Goal: Task Accomplishment & Management: Use online tool/utility

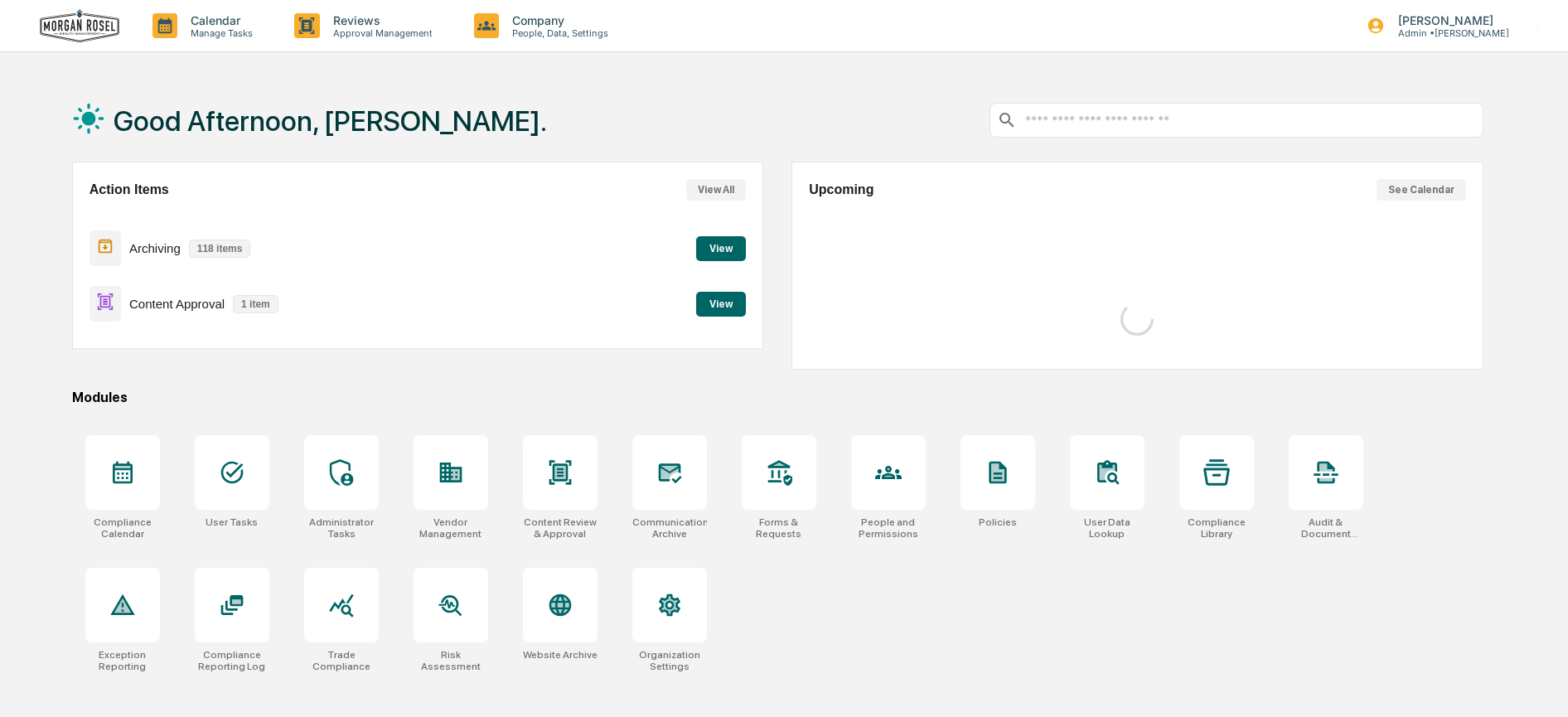
scroll to position [95, 0]
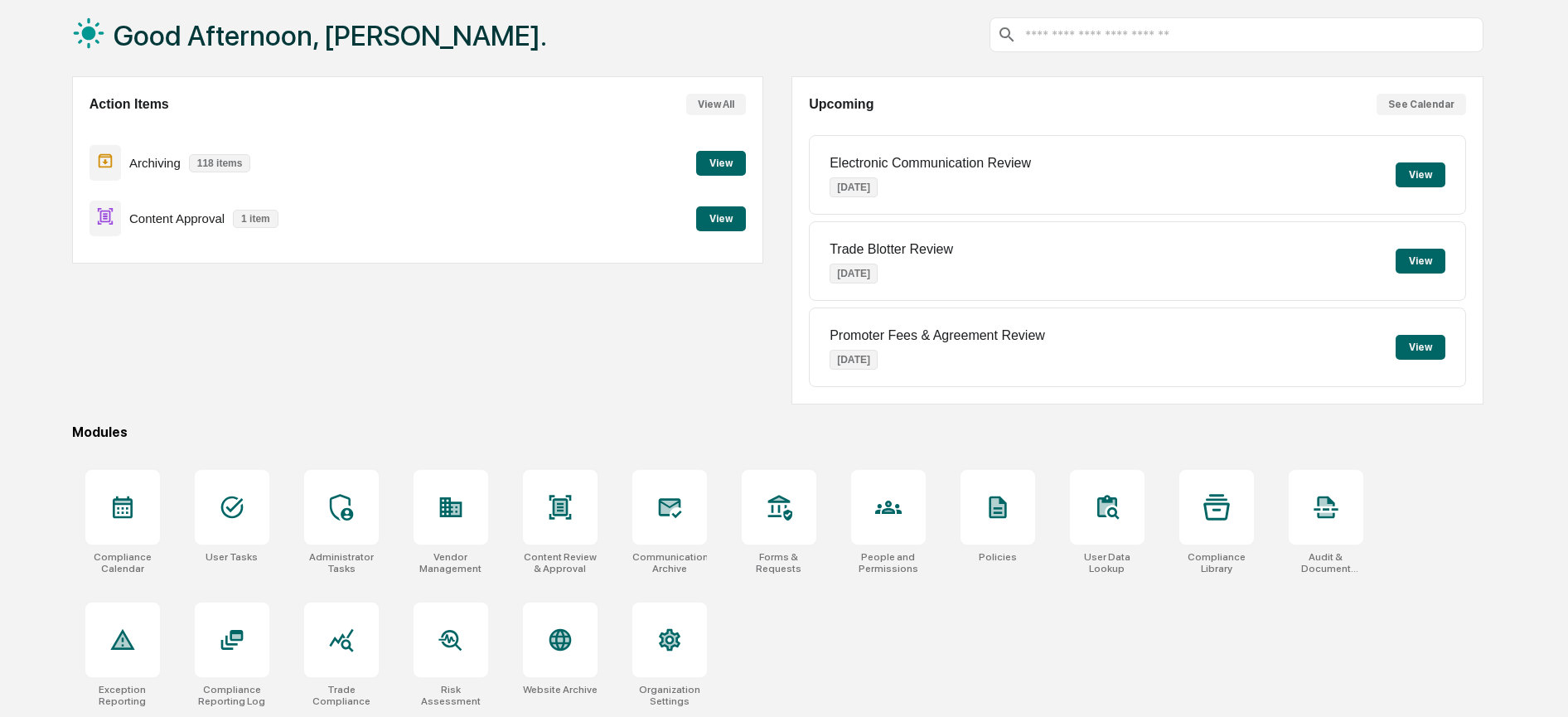
click at [723, 206] on button "View" at bounding box center [721, 218] width 49 height 25
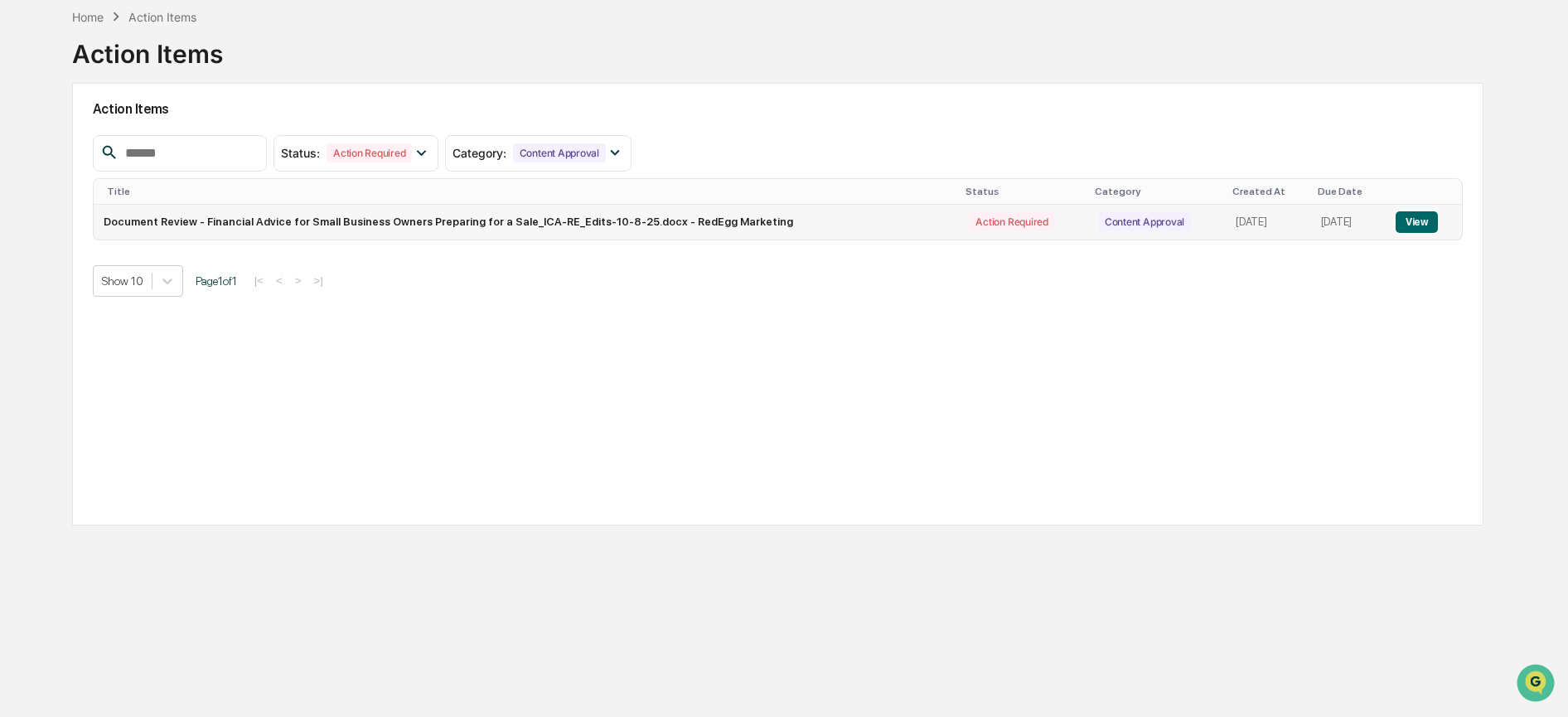
click at [1417, 212] on button "View" at bounding box center [1416, 223] width 42 height 22
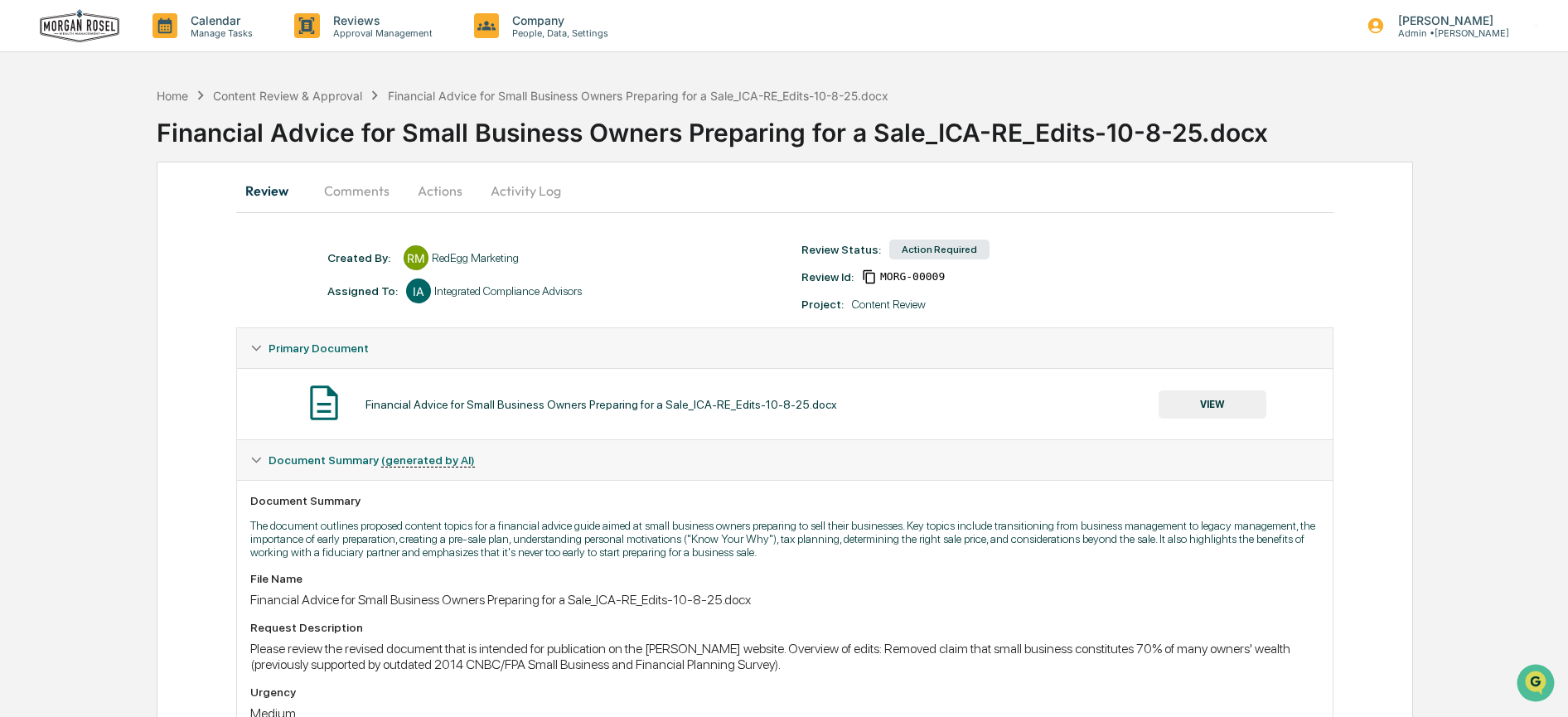
click at [432, 193] on button "Actions" at bounding box center [440, 190] width 74 height 39
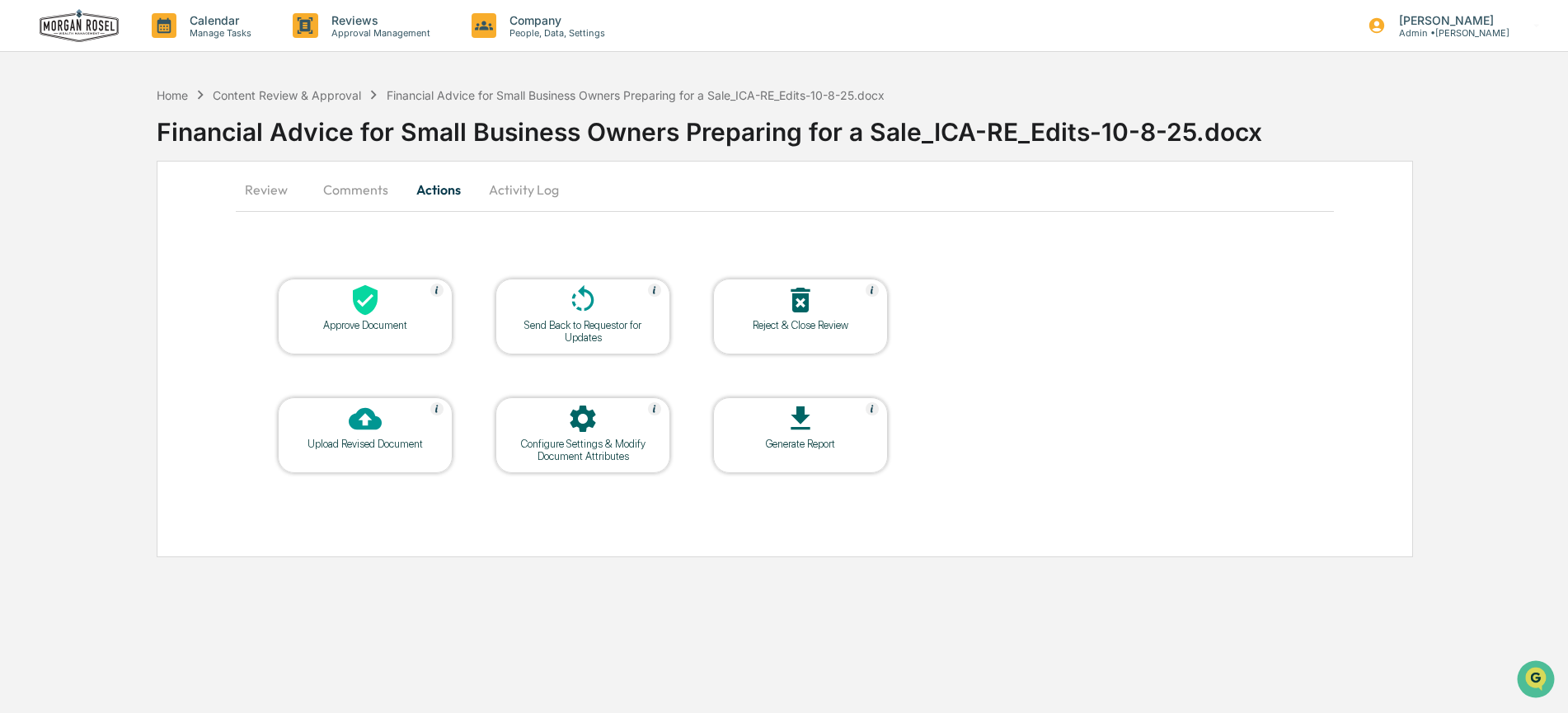
click at [510, 195] on button "Activity Log" at bounding box center [524, 188] width 97 height 39
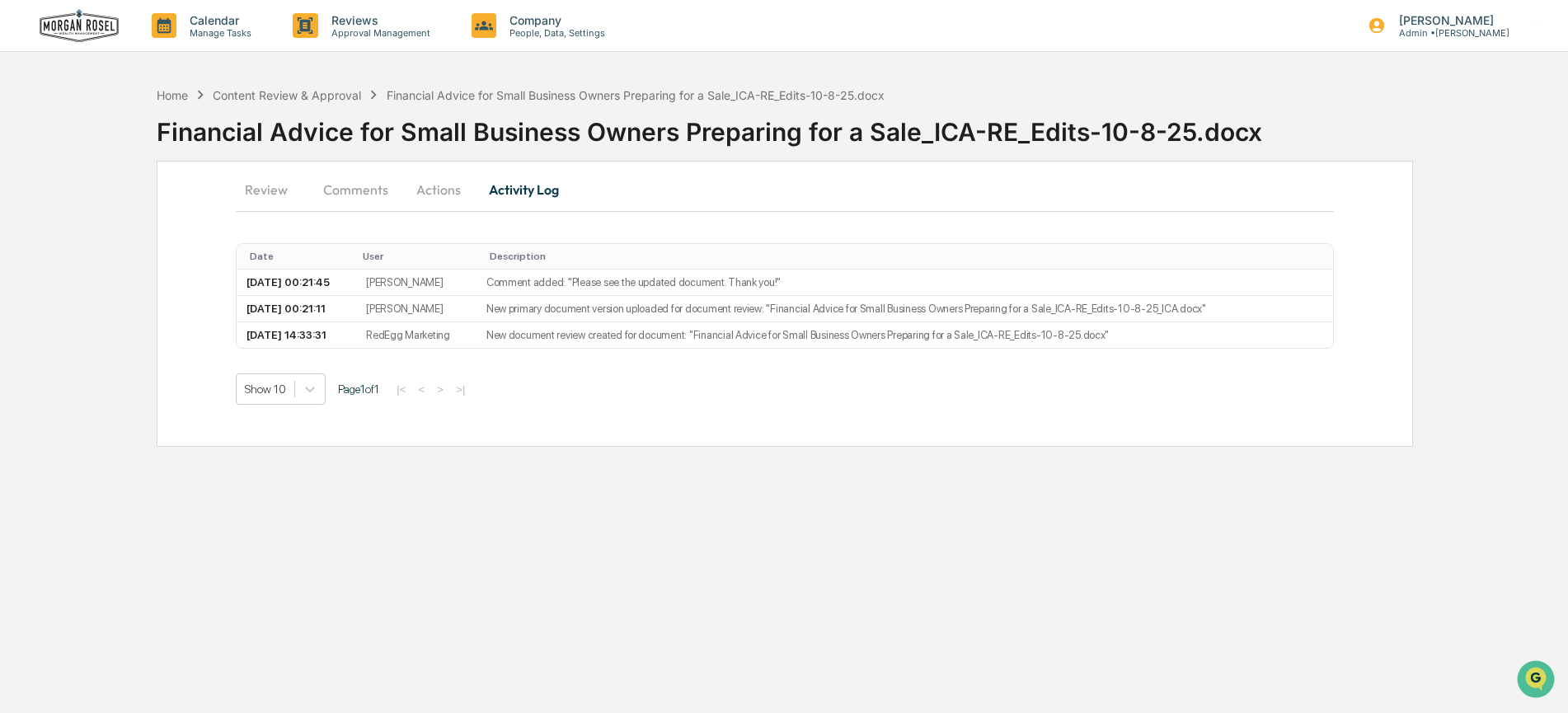
click at [413, 192] on button "Actions" at bounding box center [438, 188] width 74 height 39
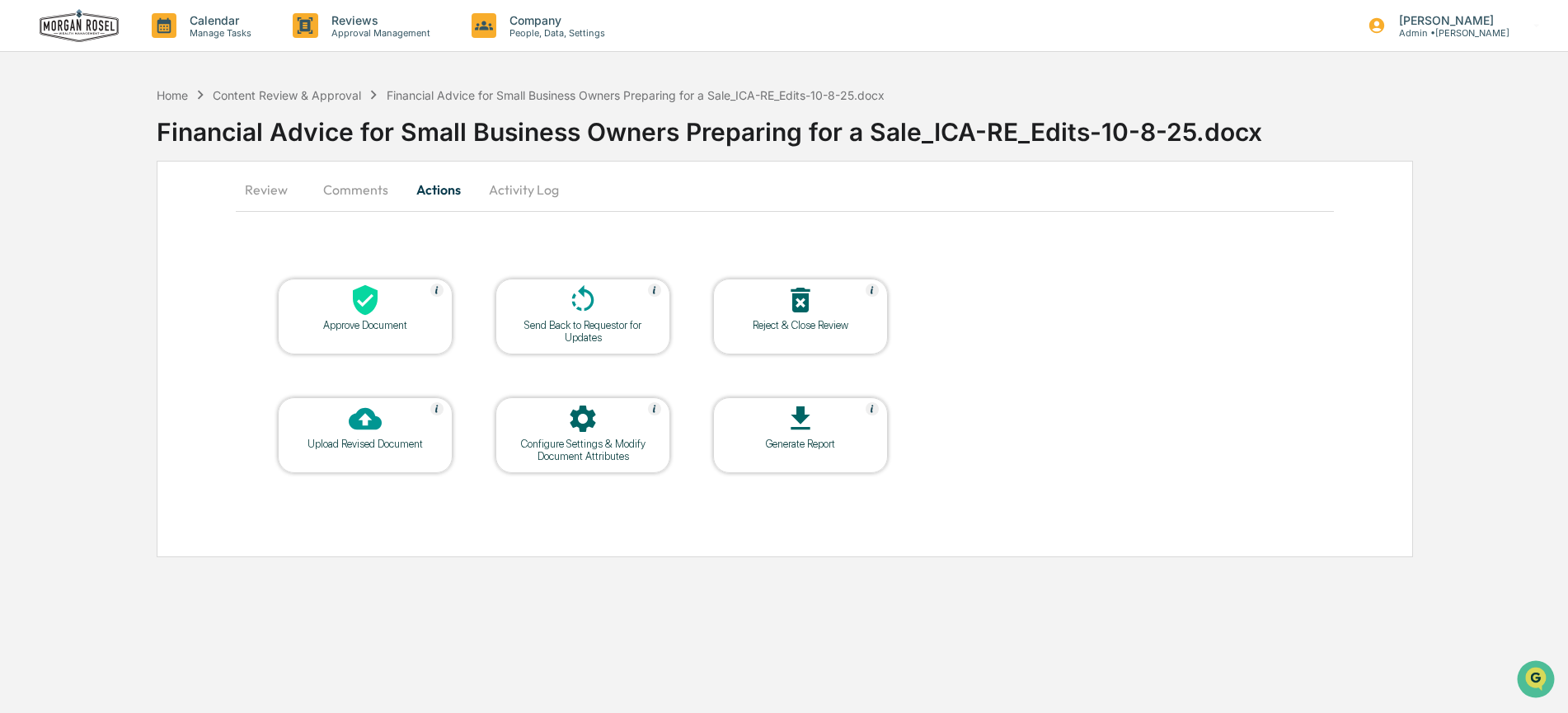
click at [564, 310] on div at bounding box center [582, 300] width 165 height 36
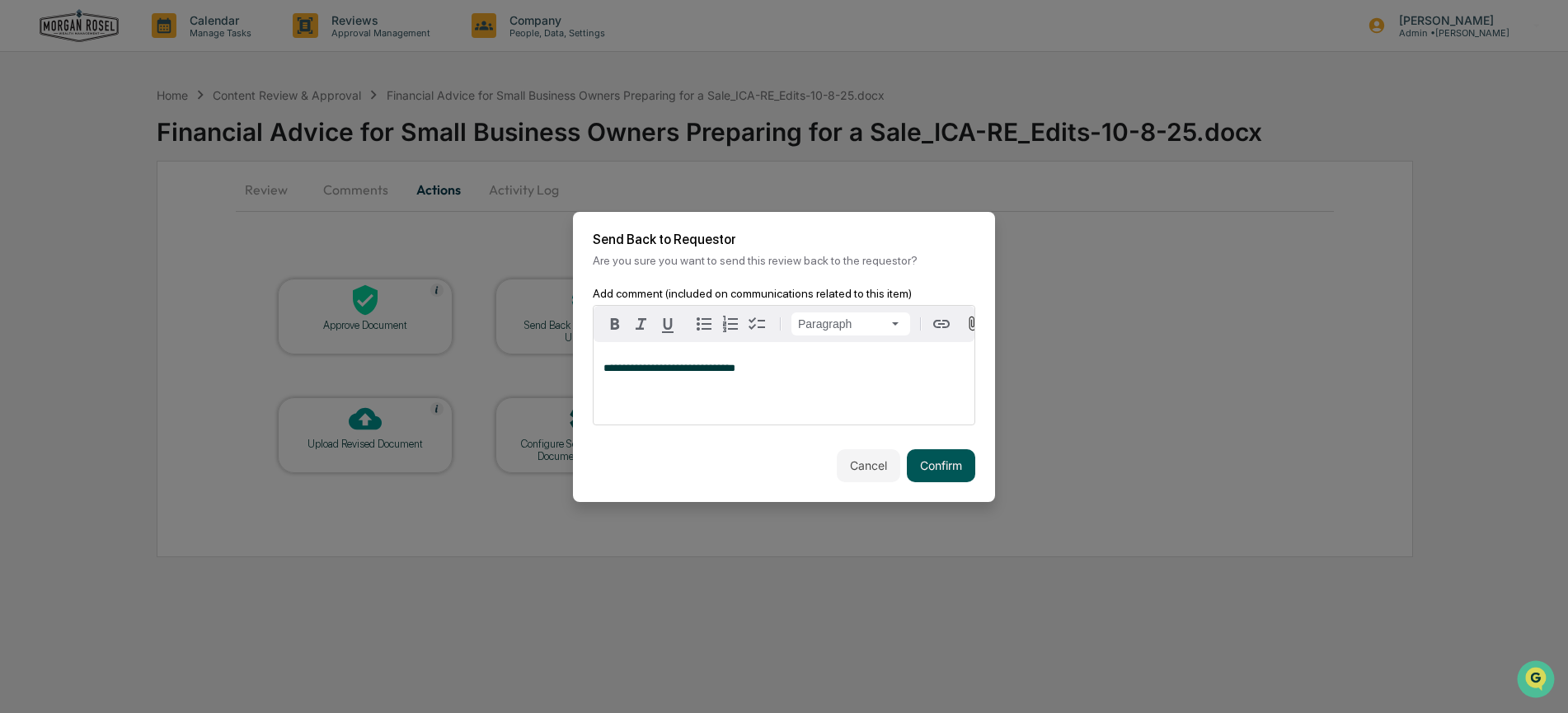
click at [936, 463] on button "Confirm" at bounding box center [940, 465] width 68 height 33
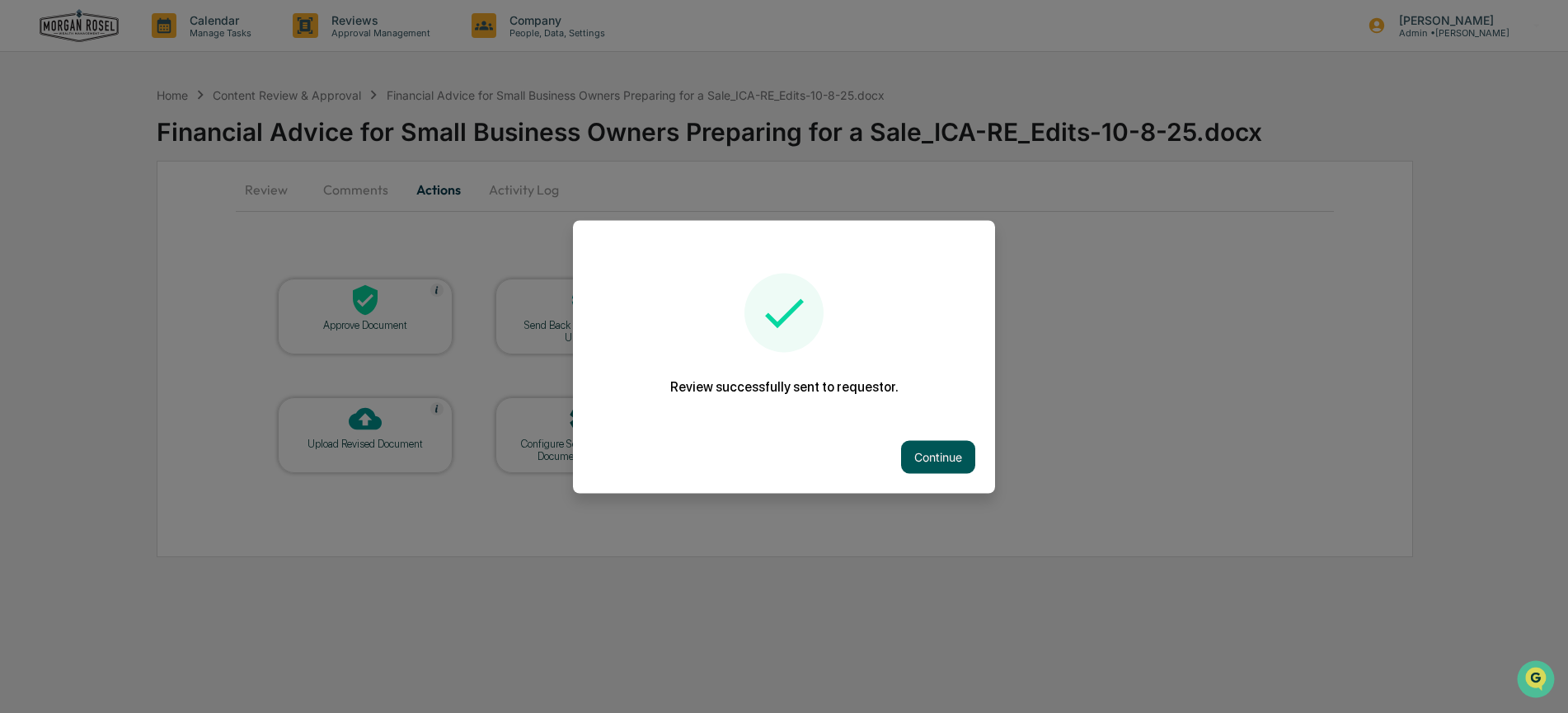
click at [925, 453] on button "Continue" at bounding box center [938, 456] width 74 height 33
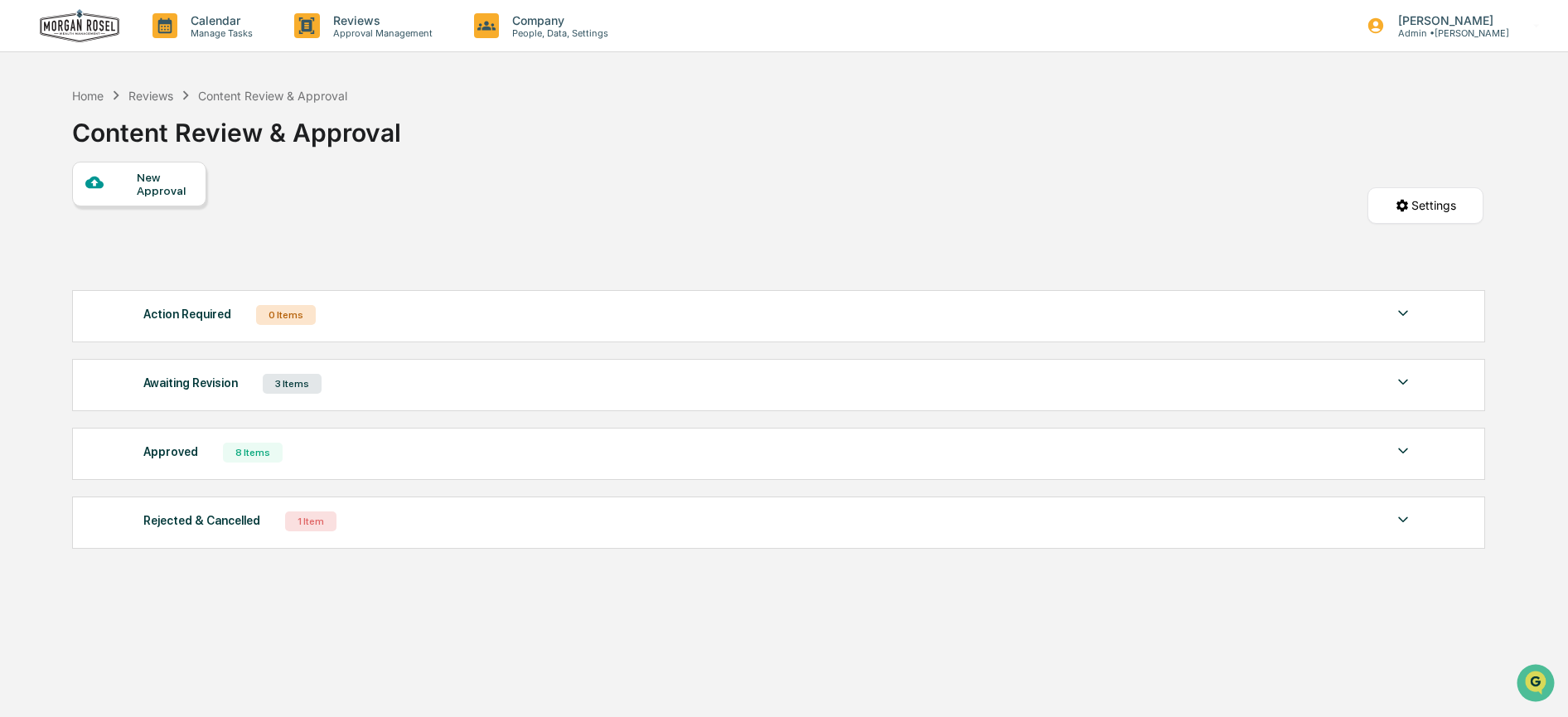
click at [56, 27] on img at bounding box center [79, 26] width 80 height 34
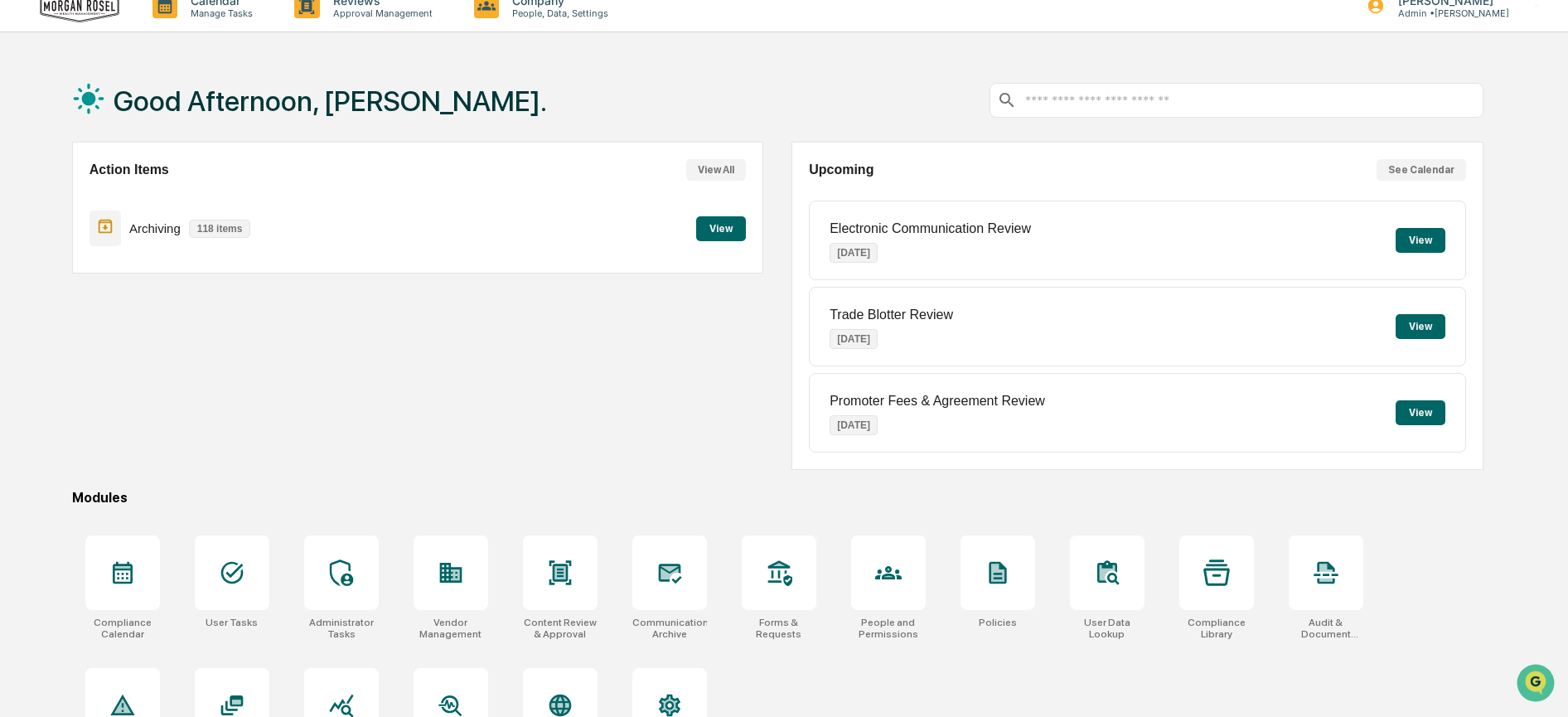
scroll to position [102, 0]
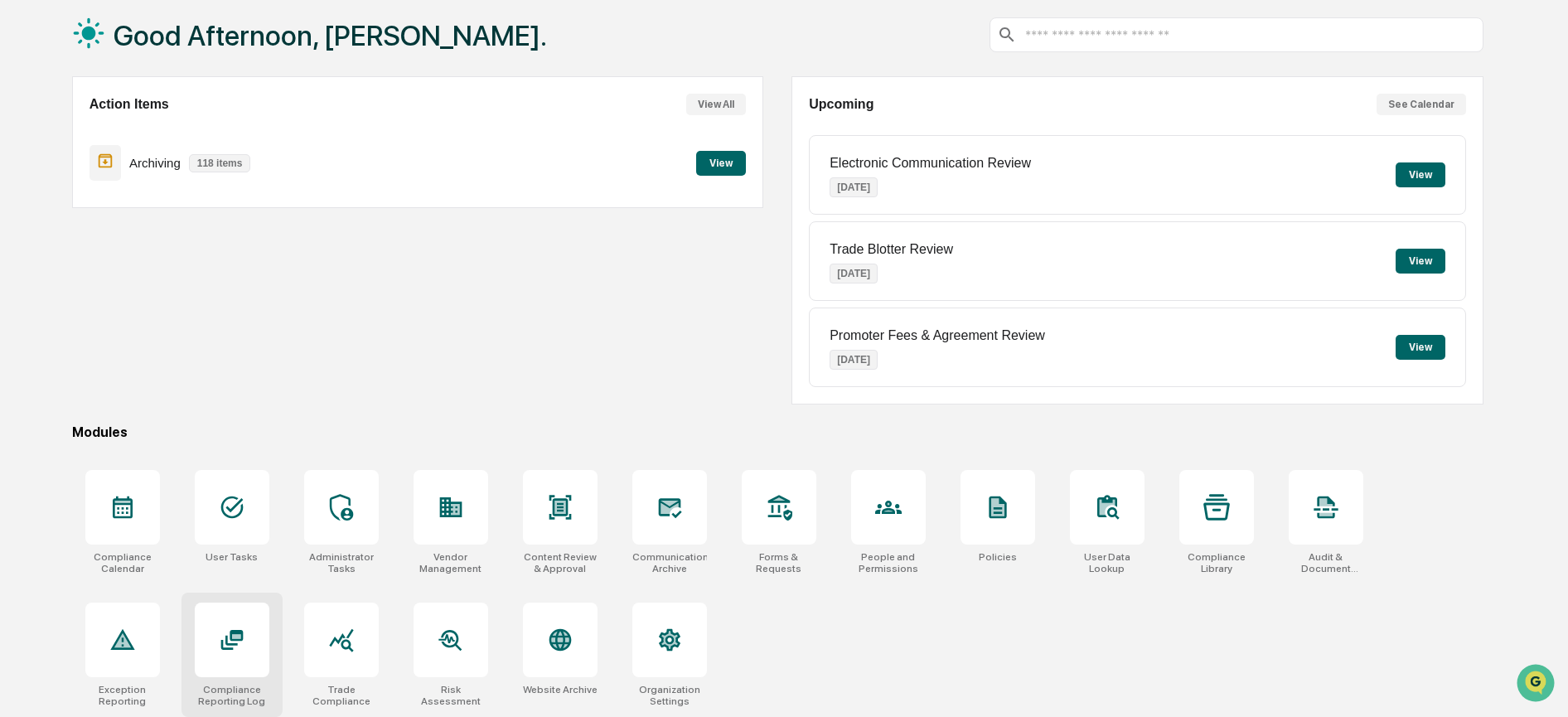
click at [205, 617] on div at bounding box center [232, 639] width 74 height 74
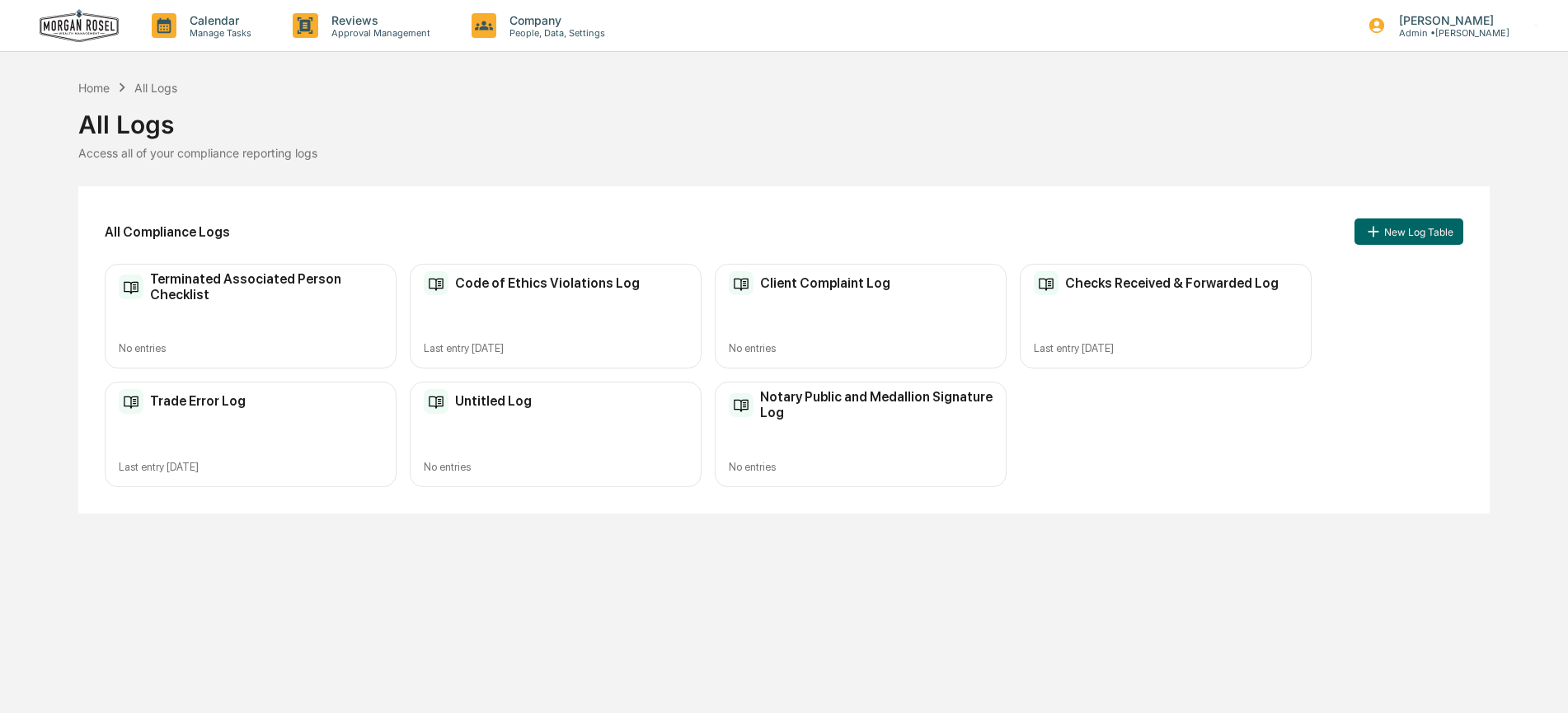
click at [536, 319] on div "Code of Ethics Violations Log Last entry [DATE]" at bounding box center [556, 315] width 292 height 105
